Goal: Transaction & Acquisition: Download file/media

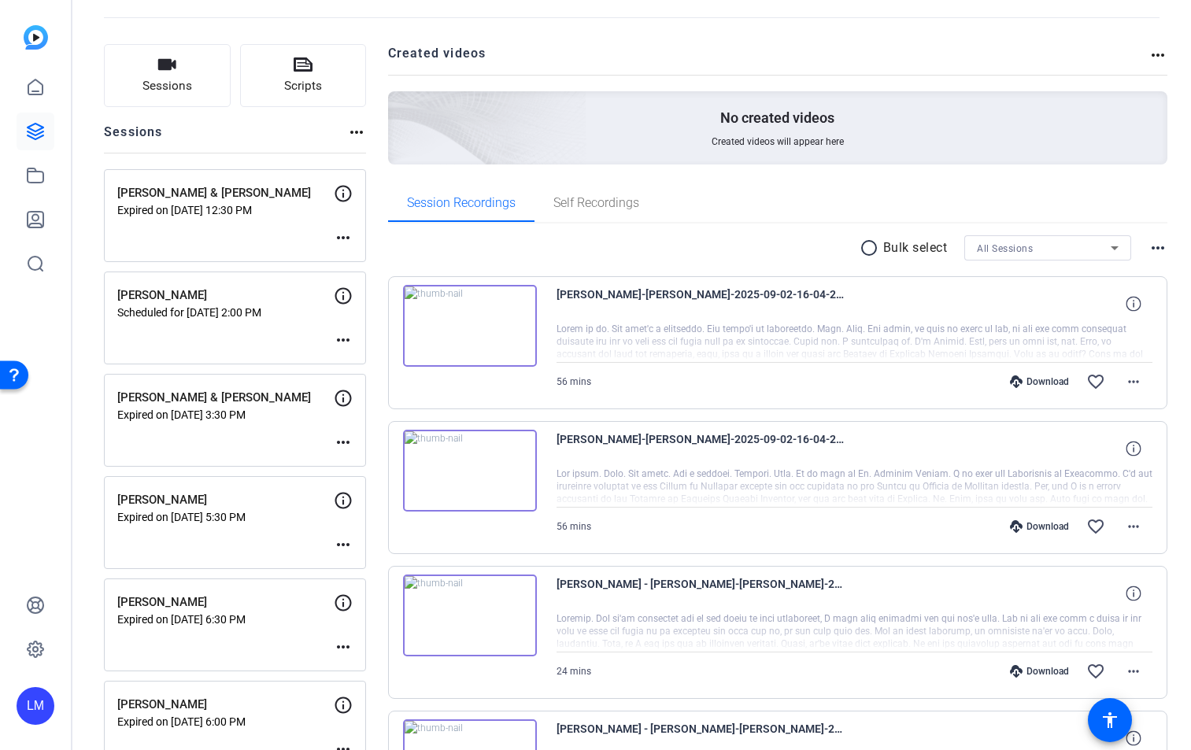
scroll to position [75, 0]
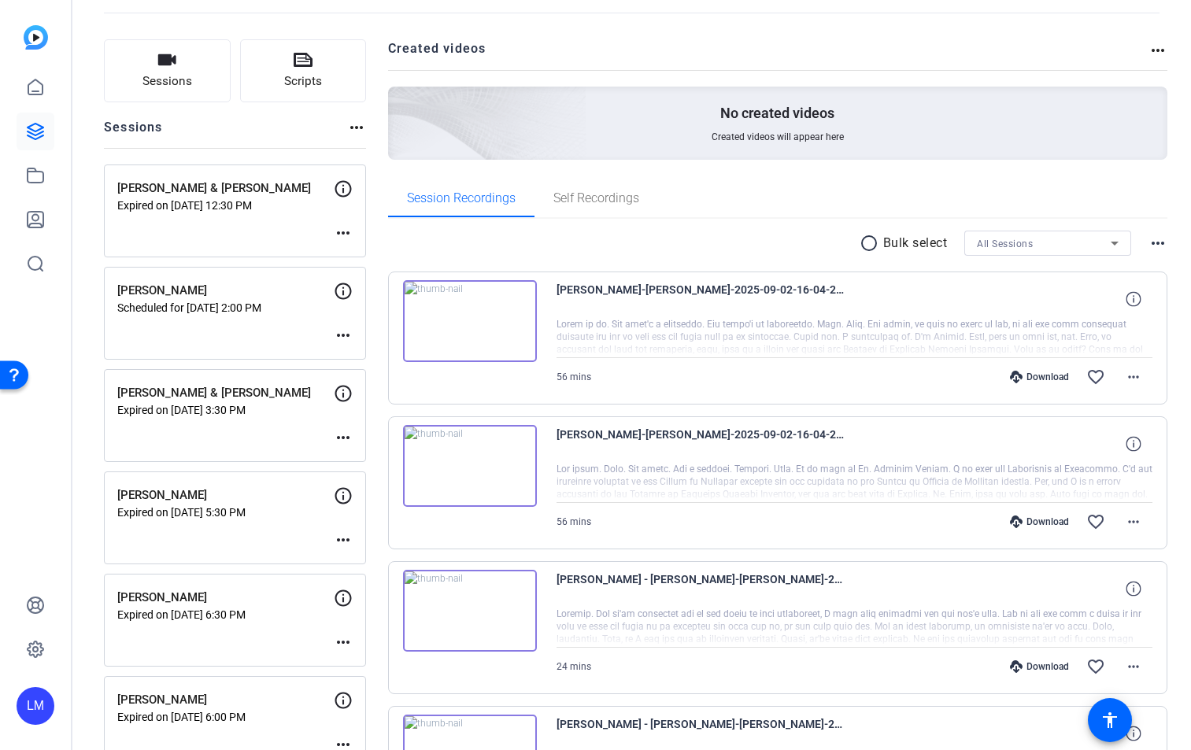
click at [337, 435] on mat-icon "more_horiz" at bounding box center [343, 437] width 19 height 19
click at [290, 434] on div at bounding box center [595, 375] width 1191 height 750
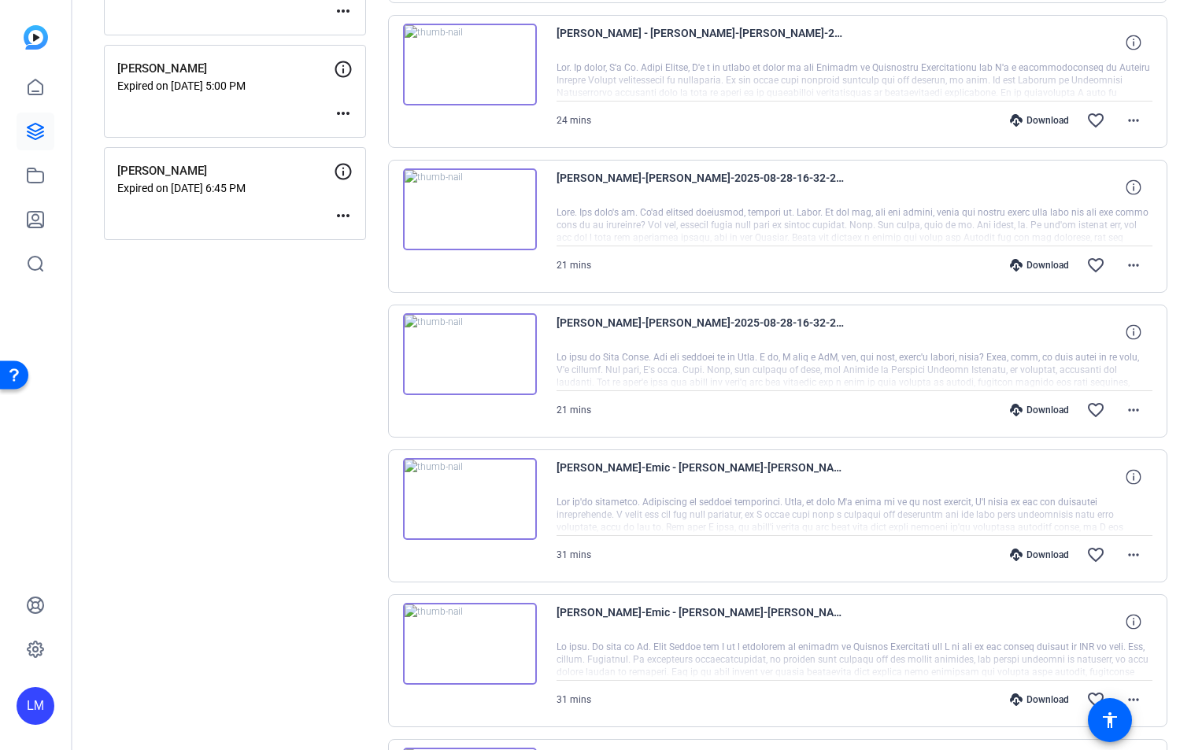
scroll to position [1131, 0]
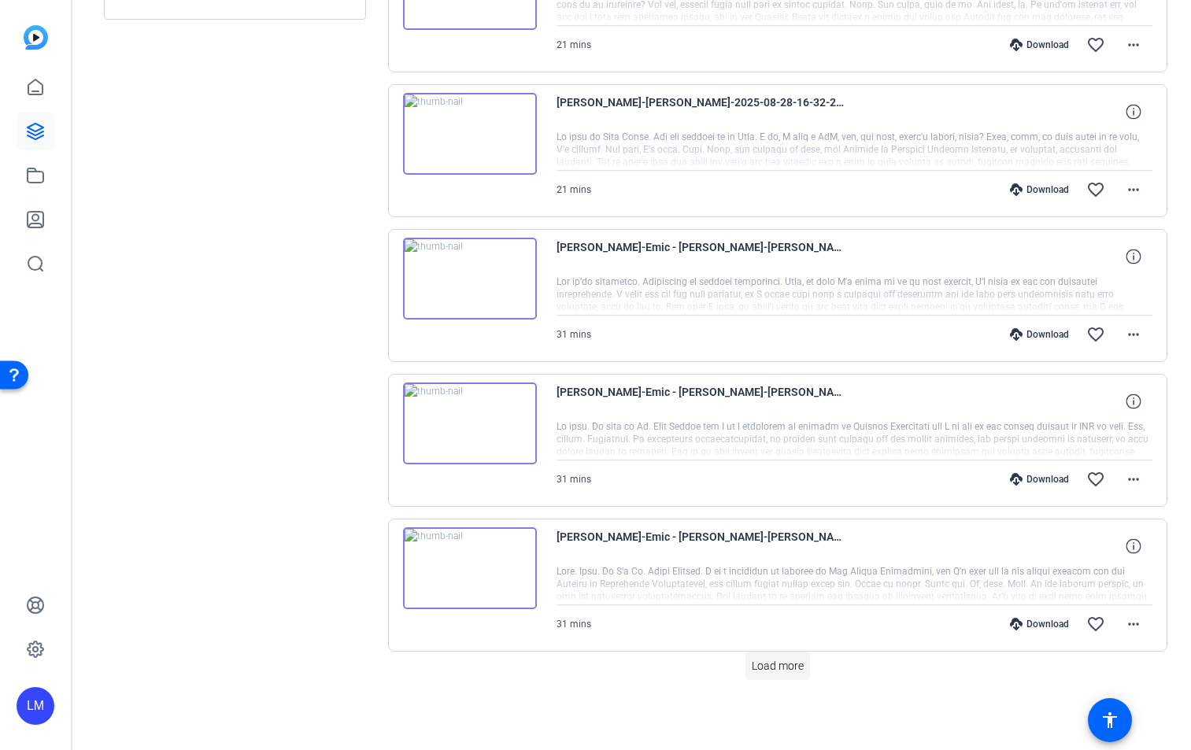
click at [782, 663] on span "Load more" at bounding box center [778, 666] width 52 height 17
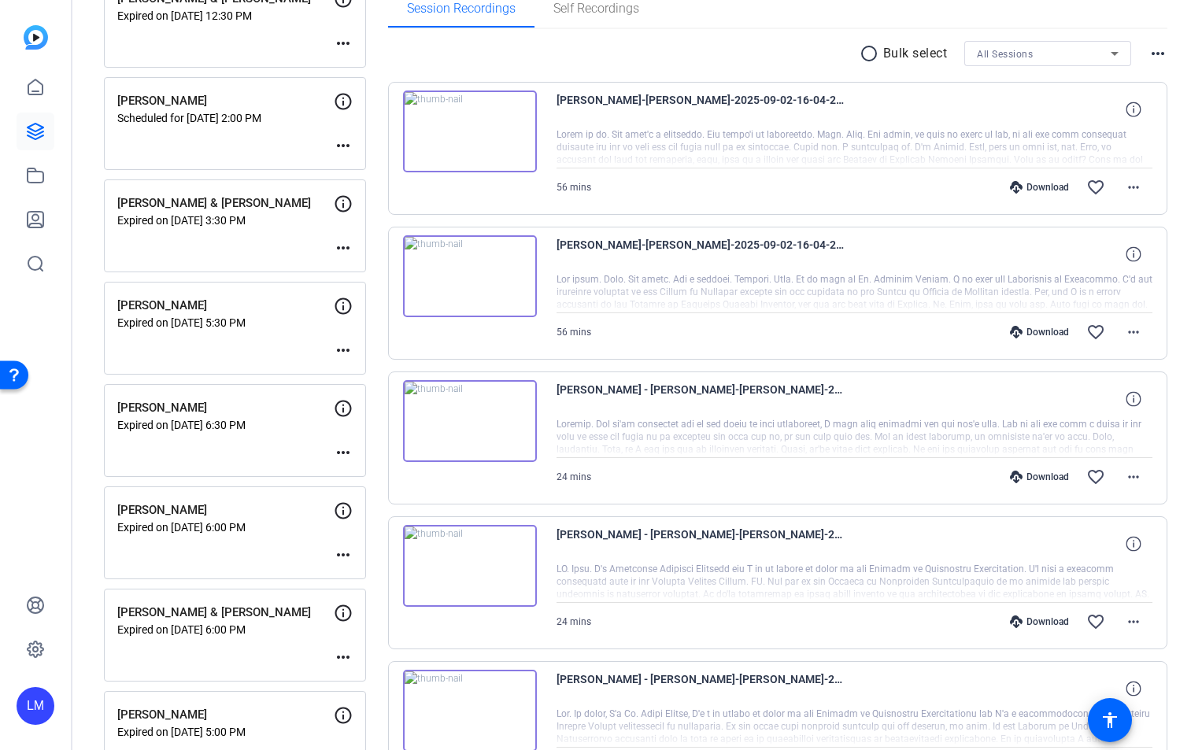
scroll to position [0, 0]
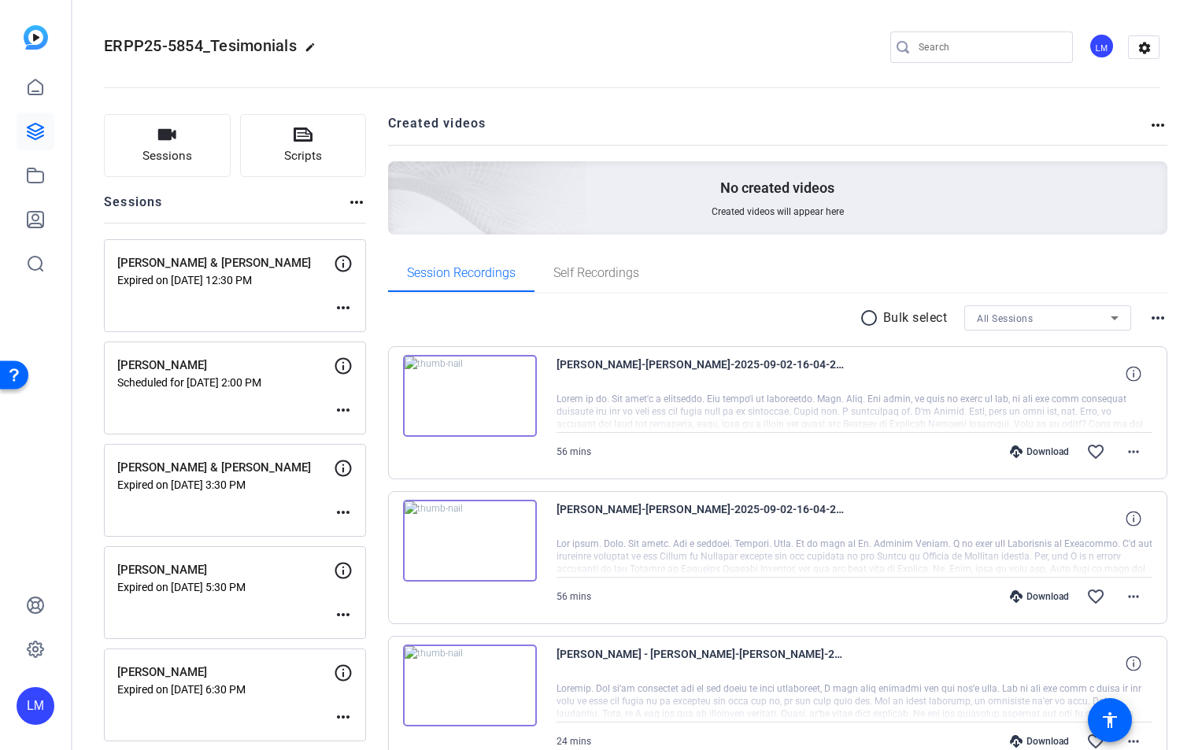
click at [340, 508] on mat-icon "more_horiz" at bounding box center [343, 512] width 19 height 19
click at [367, 534] on span "Edit Session" at bounding box center [382, 535] width 72 height 19
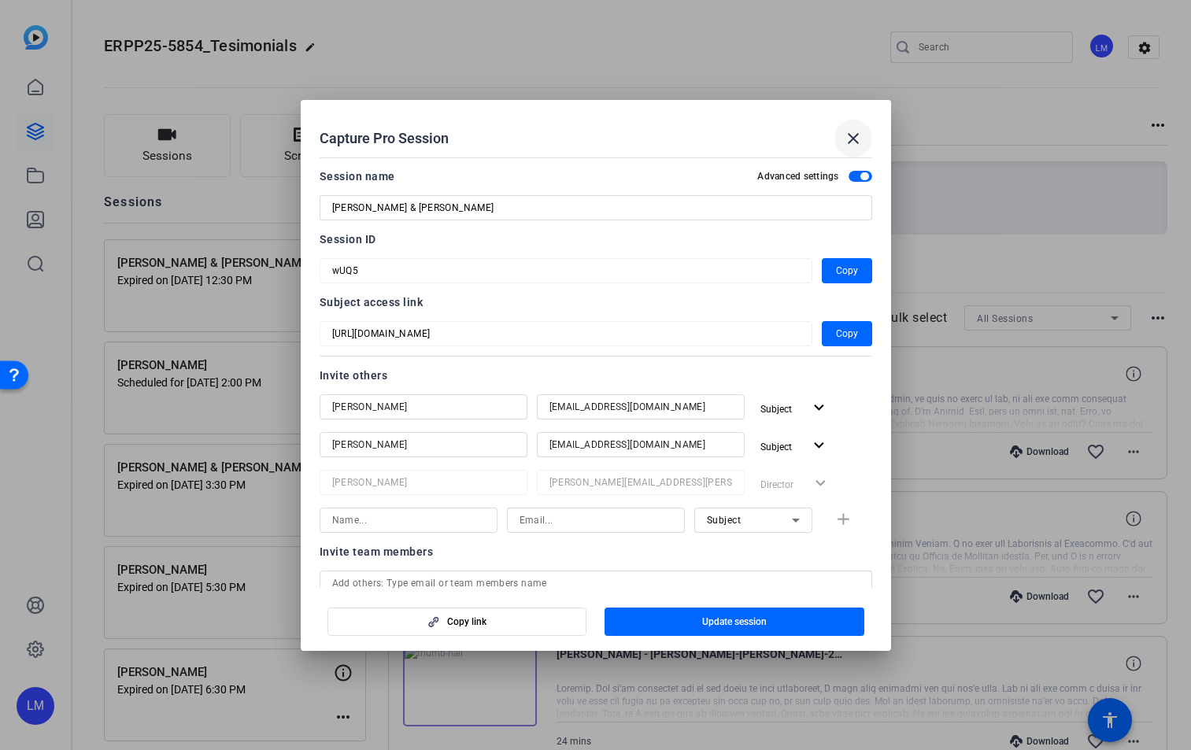
click at [852, 135] on mat-icon "close" at bounding box center [853, 138] width 19 height 19
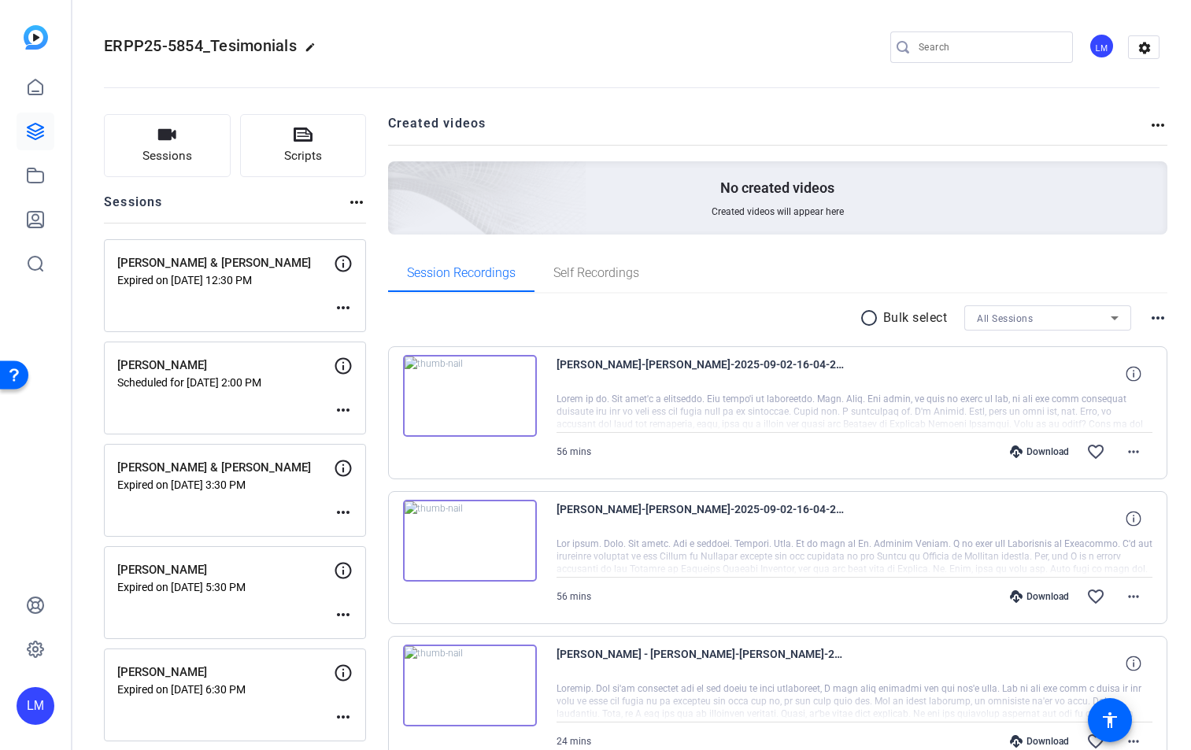
click at [242, 479] on p "Expired on Sep 04, 2025 @ 3:30 PM" at bounding box center [225, 484] width 216 height 13
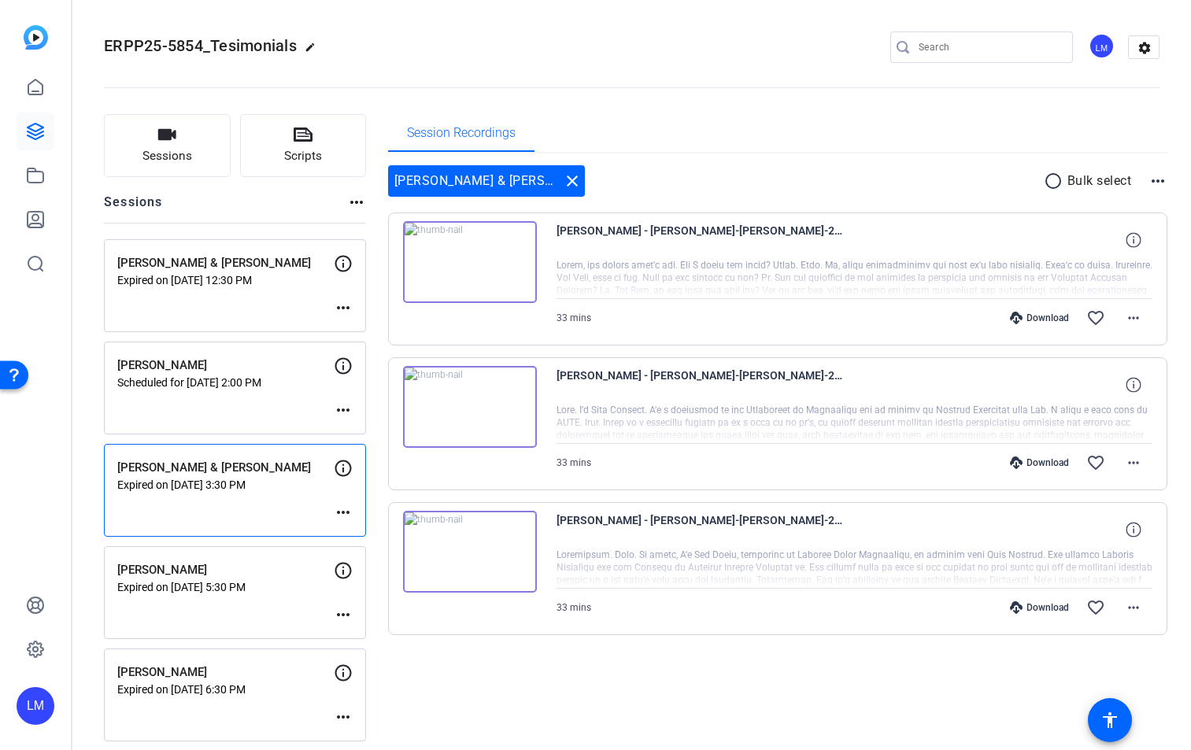
click at [257, 508] on div "Daniel Mears & Joshua Cochran Expired on Sep 04, 2025 @ 3:30 PM more_horiz" at bounding box center [235, 490] width 262 height 93
click at [1032, 460] on div "Download" at bounding box center [1039, 462] width 75 height 13
click at [1040, 608] on div "Download" at bounding box center [1039, 607] width 75 height 13
click at [1026, 317] on div "Download" at bounding box center [1039, 318] width 75 height 13
click at [605, 663] on div "Daniel Mears & Joshua Cochran close radio_button_unchecked Bulk select more_hor…" at bounding box center [778, 419] width 780 height 532
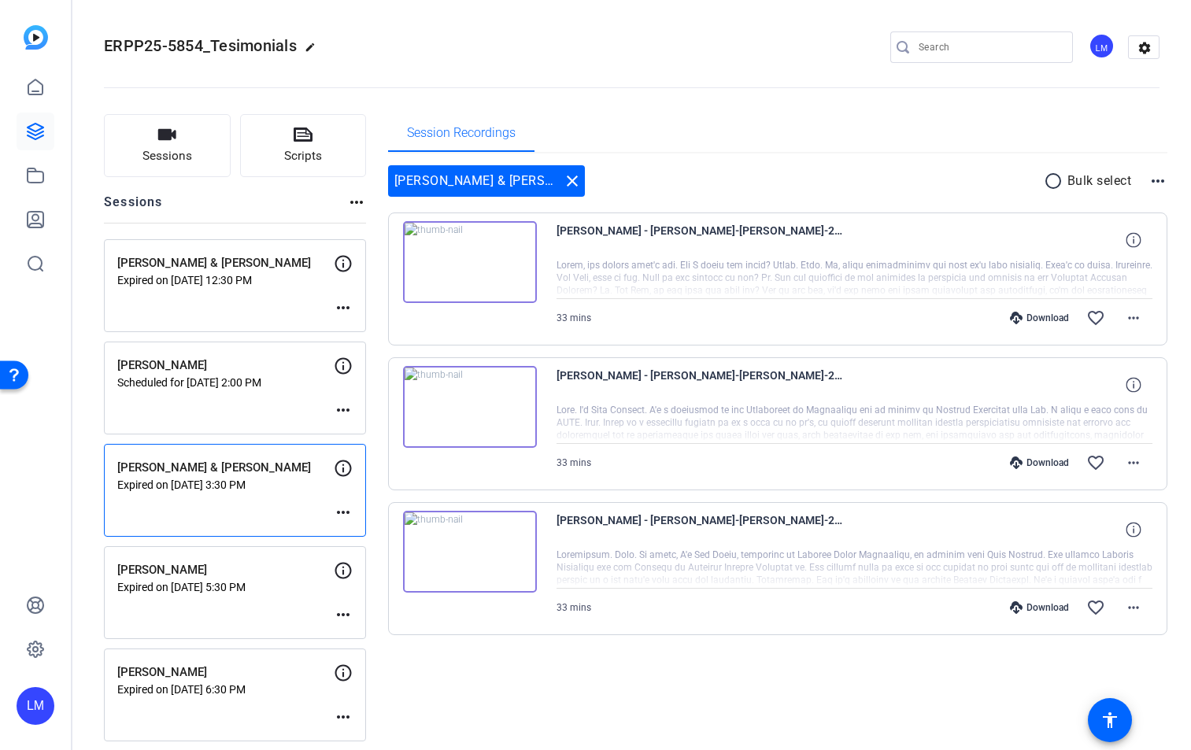
click at [251, 383] on p "Scheduled for Sep 05, 2025 @ 2:00 PM" at bounding box center [225, 382] width 216 height 13
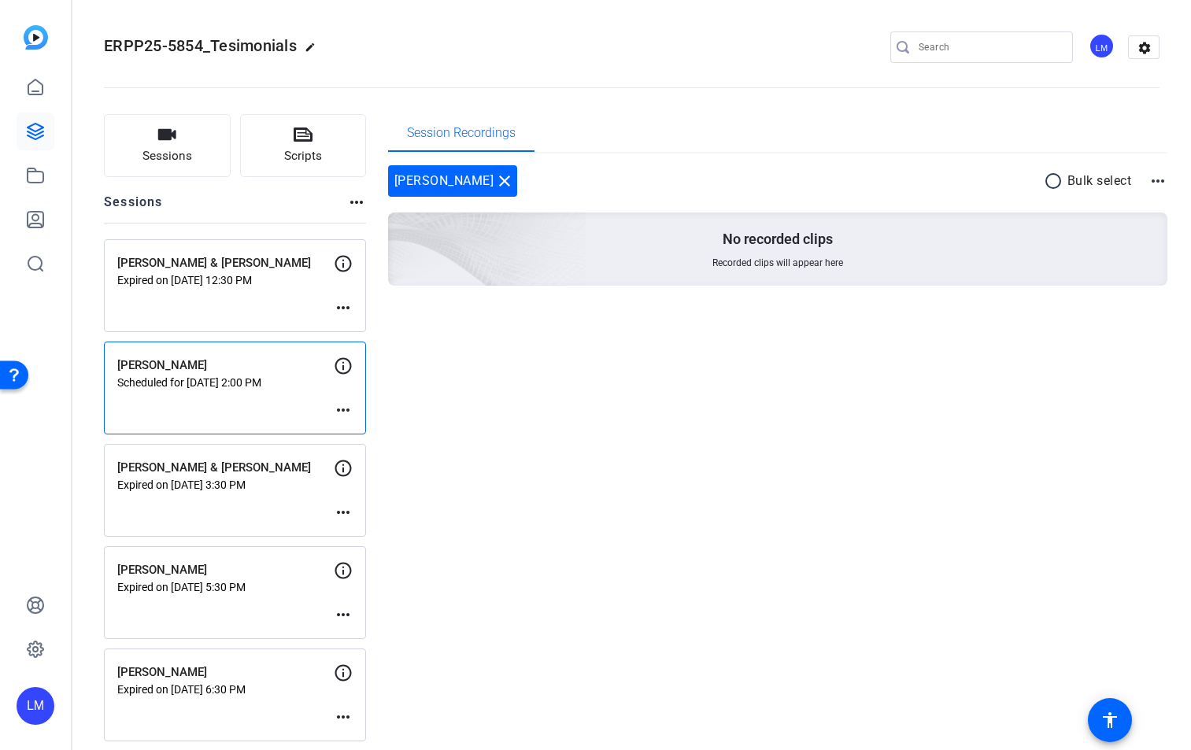
click at [504, 182] on mat-icon "close" at bounding box center [504, 181] width 19 height 19
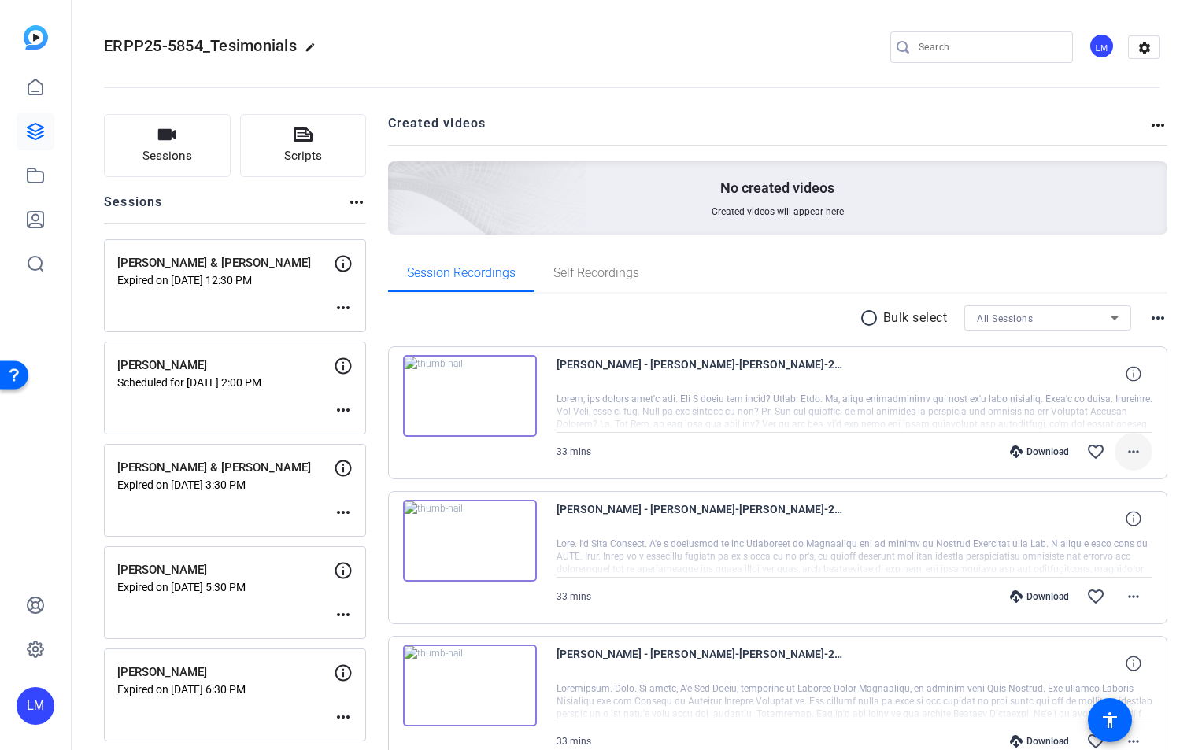
click at [1124, 453] on mat-icon "more_horiz" at bounding box center [1133, 451] width 19 height 19
